Goal: Task Accomplishment & Management: Use online tool/utility

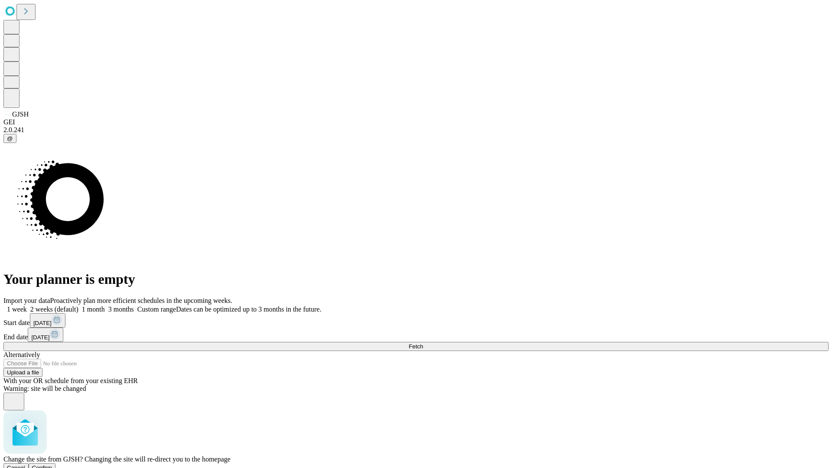
click at [52, 465] on span "Confirm" at bounding box center [42, 468] width 20 height 7
click at [27, 306] on label "1 week" at bounding box center [14, 309] width 23 height 7
click at [423, 343] on span "Fetch" at bounding box center [416, 346] width 14 height 7
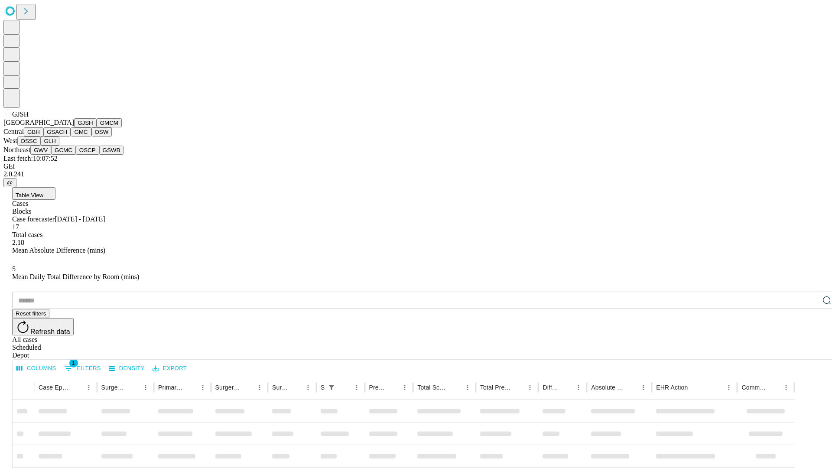
click at [97, 127] on button "GMCM" at bounding box center [109, 122] width 25 height 9
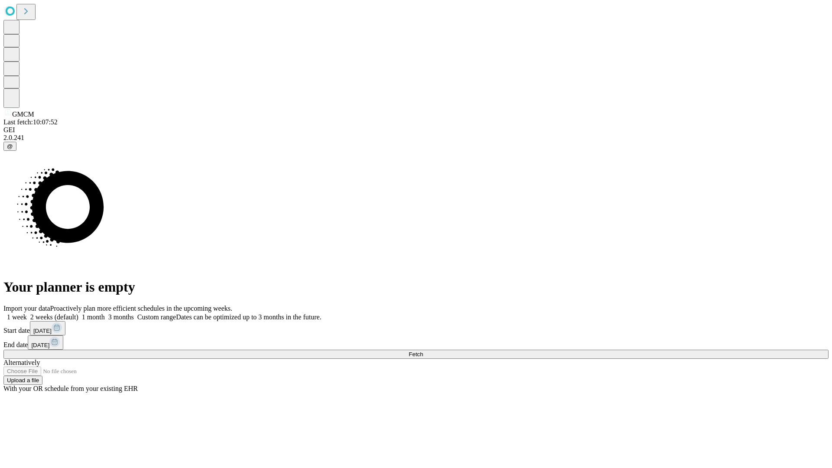
click at [27, 313] on label "1 week" at bounding box center [14, 316] width 23 height 7
click at [423, 351] on span "Fetch" at bounding box center [416, 354] width 14 height 7
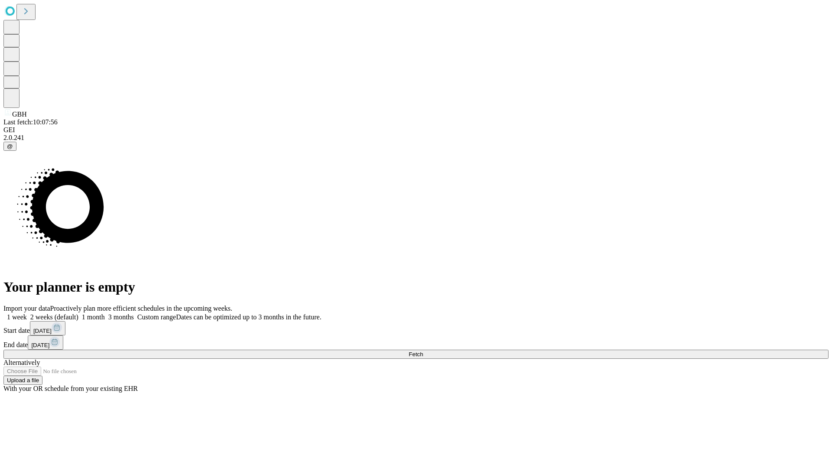
click at [27, 313] on label "1 week" at bounding box center [14, 316] width 23 height 7
click at [423, 351] on span "Fetch" at bounding box center [416, 354] width 14 height 7
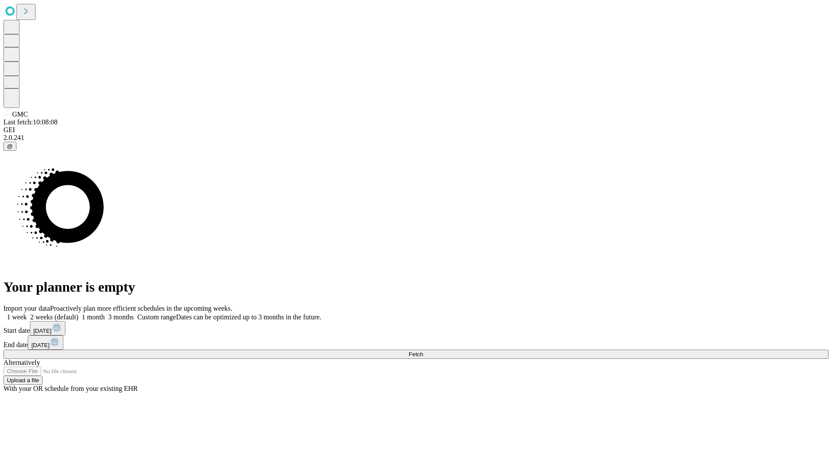
click at [423, 351] on span "Fetch" at bounding box center [416, 354] width 14 height 7
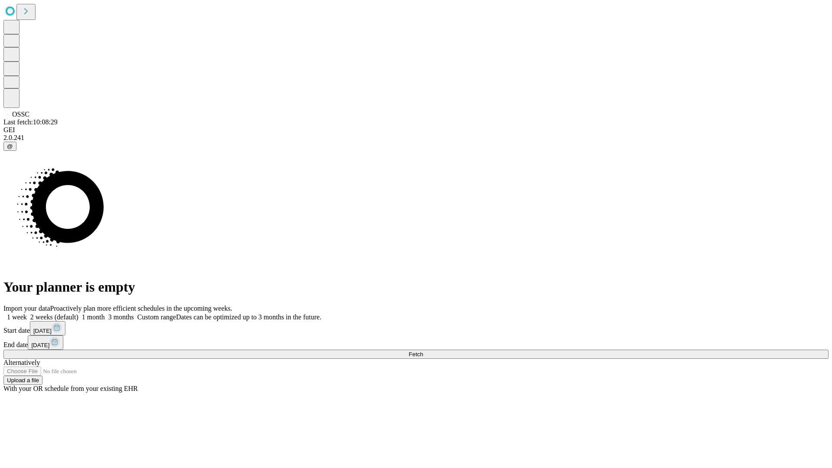
click at [27, 313] on label "1 week" at bounding box center [14, 316] width 23 height 7
click at [423, 351] on span "Fetch" at bounding box center [416, 354] width 14 height 7
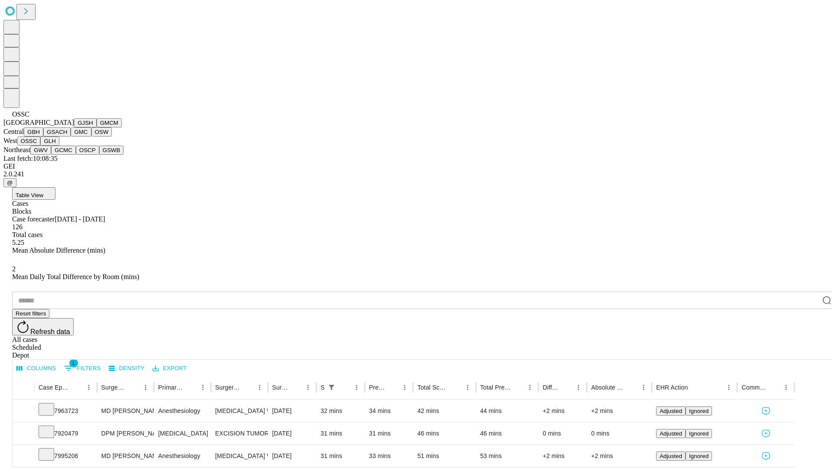
click at [59, 146] on button "GLH" at bounding box center [49, 141] width 19 height 9
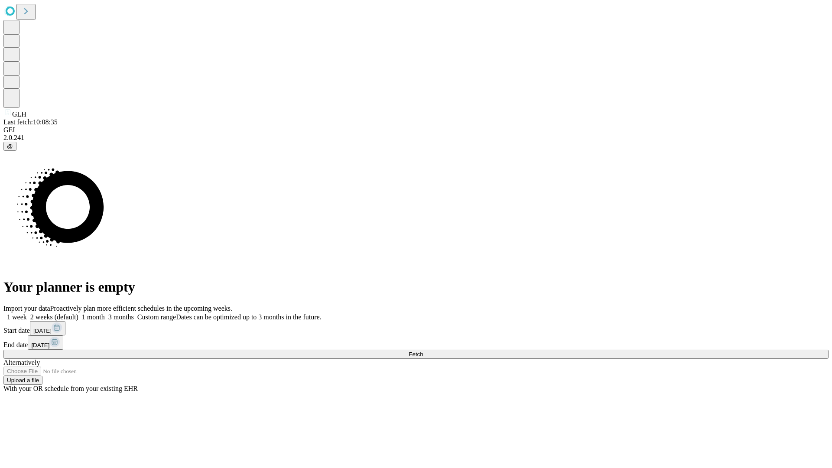
click at [27, 313] on label "1 week" at bounding box center [14, 316] width 23 height 7
click at [423, 351] on span "Fetch" at bounding box center [416, 354] width 14 height 7
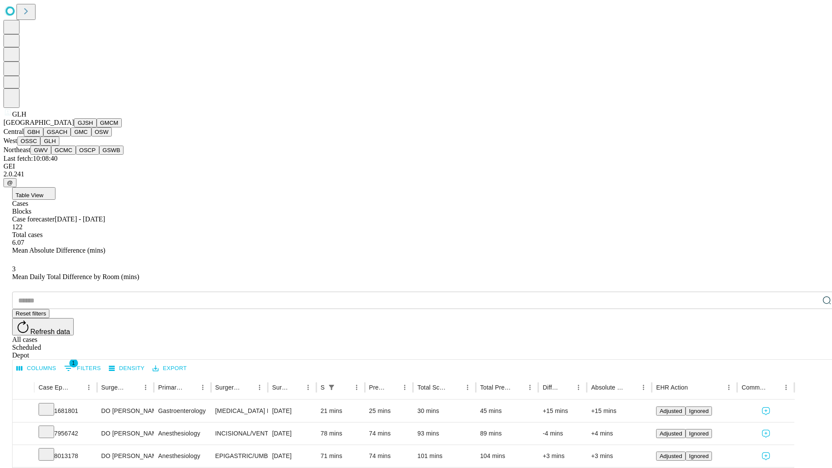
click at [51, 155] on button "GWV" at bounding box center [40, 150] width 21 height 9
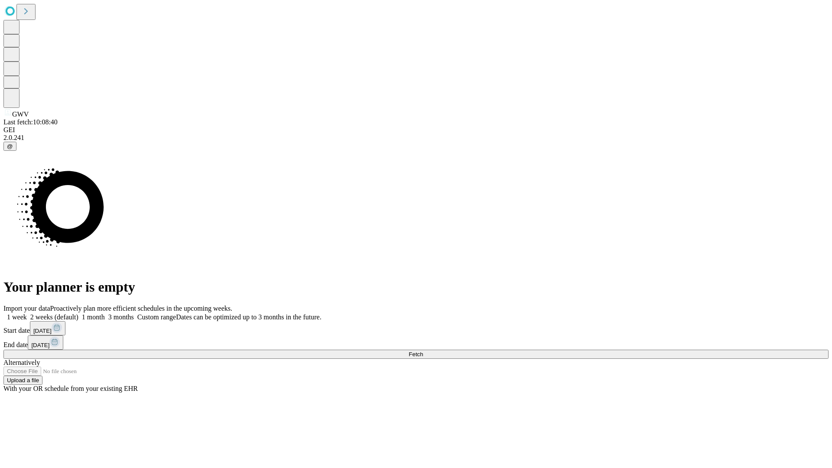
click at [27, 313] on label "1 week" at bounding box center [14, 316] width 23 height 7
click at [423, 351] on span "Fetch" at bounding box center [416, 354] width 14 height 7
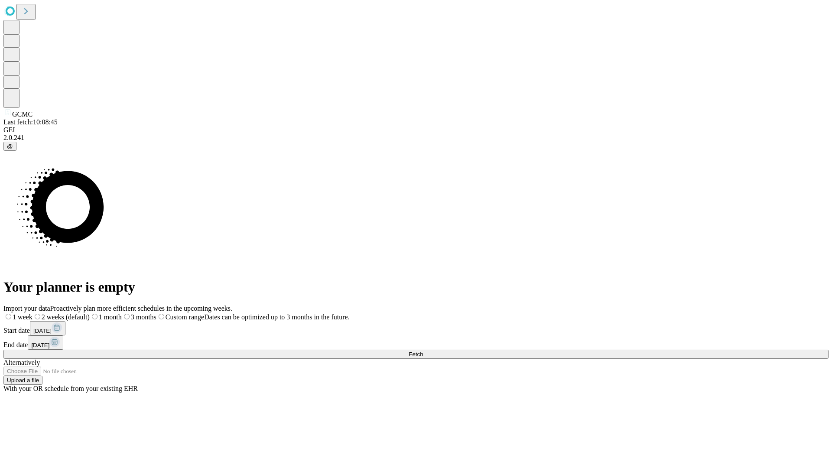
click at [423, 351] on span "Fetch" at bounding box center [416, 354] width 14 height 7
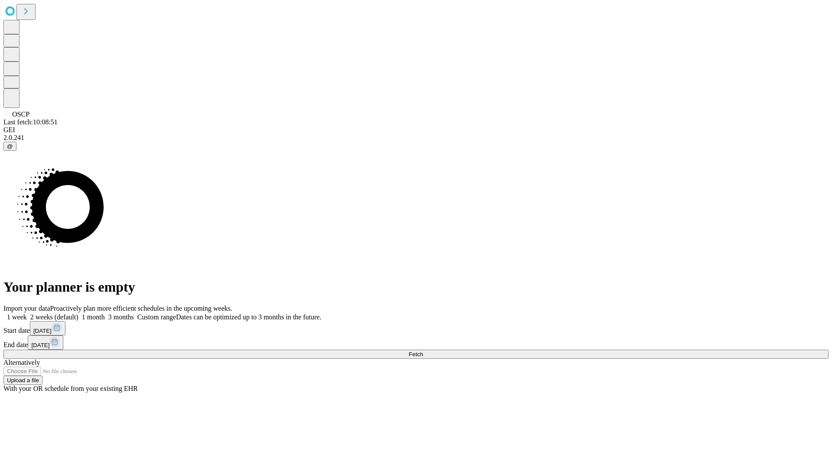
click at [27, 313] on label "1 week" at bounding box center [14, 316] width 23 height 7
click at [423, 351] on span "Fetch" at bounding box center [416, 354] width 14 height 7
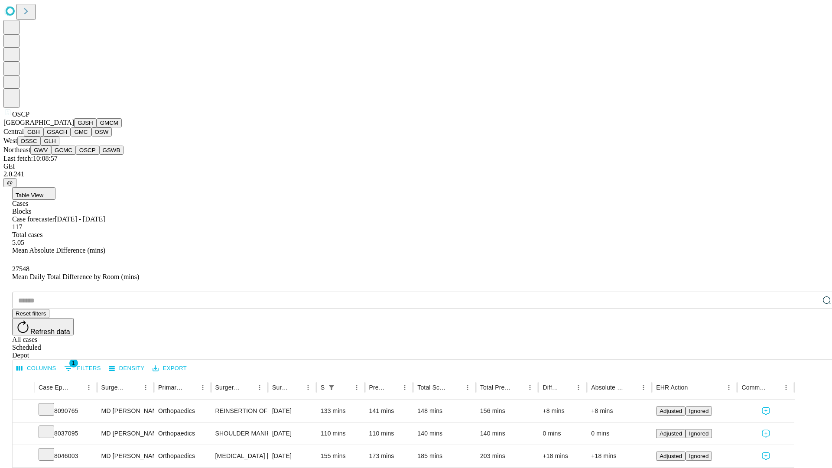
click at [99, 155] on button "GSWB" at bounding box center [111, 150] width 25 height 9
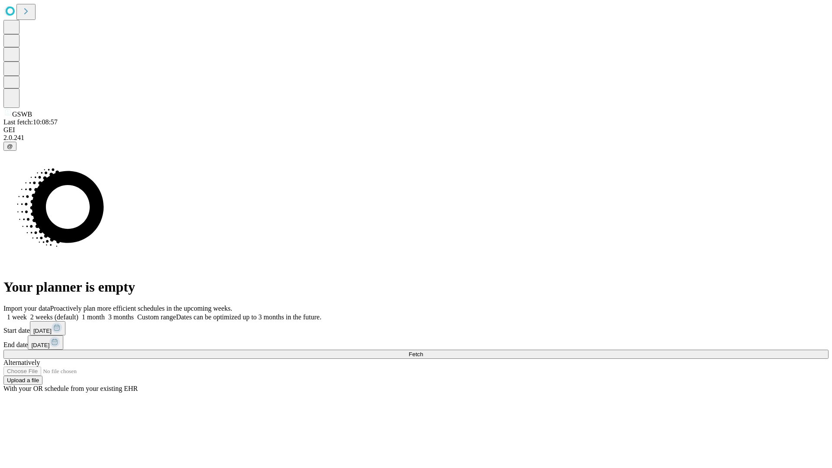
click at [27, 313] on label "1 week" at bounding box center [14, 316] width 23 height 7
click at [423, 351] on span "Fetch" at bounding box center [416, 354] width 14 height 7
